Goal: Transaction & Acquisition: Purchase product/service

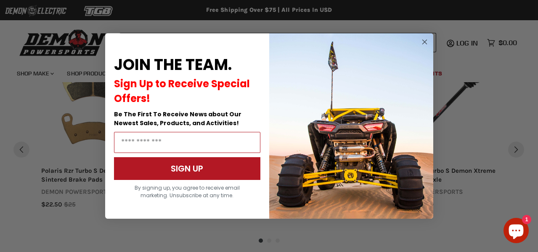
scroll to position [731, 0]
